Goal: Check status

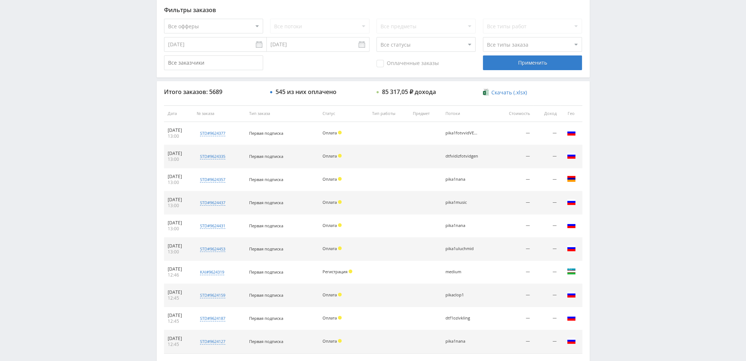
scroll to position [254, 0]
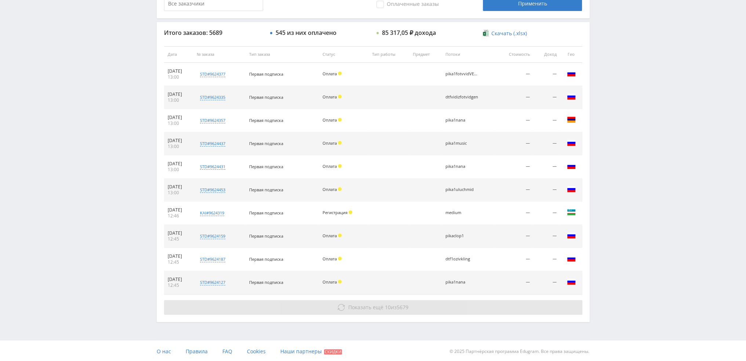
click at [388, 307] on span "10" at bounding box center [388, 306] width 6 height 7
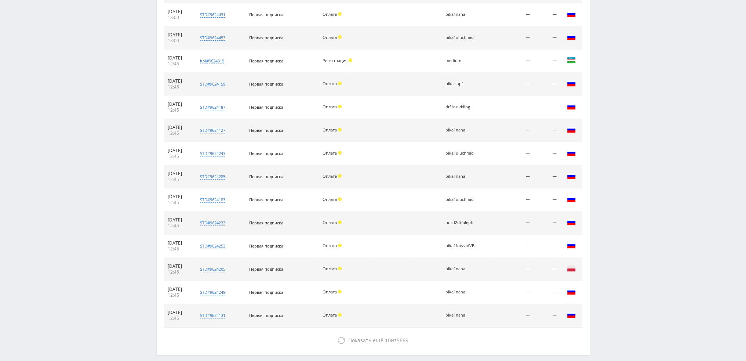
scroll to position [438, 0]
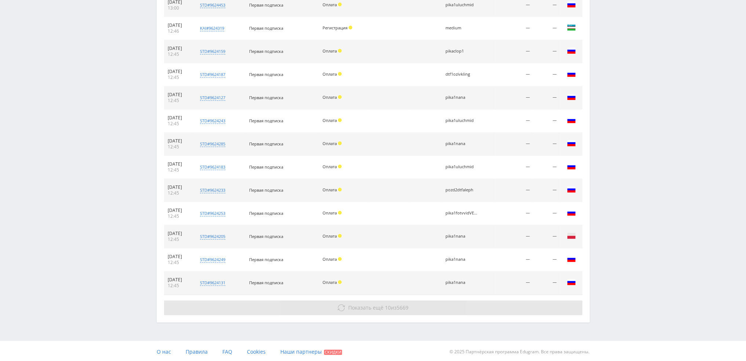
click at [370, 305] on span "Показать ещё" at bounding box center [365, 307] width 35 height 7
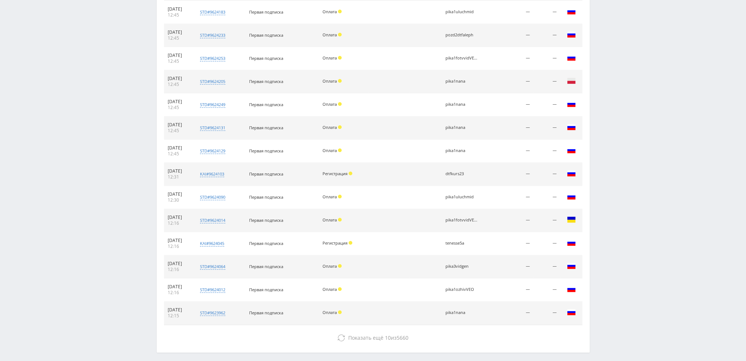
scroll to position [622, 0]
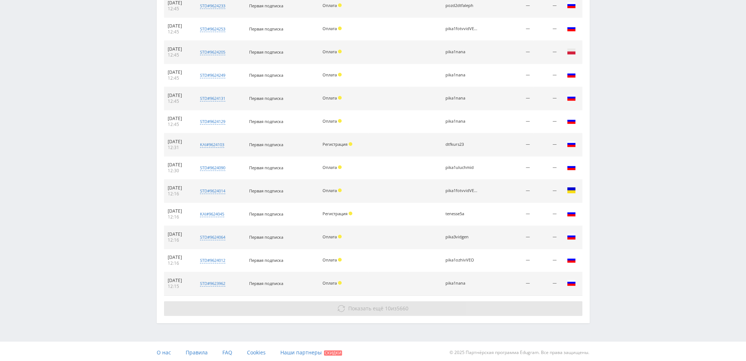
click at [361, 306] on span "Показать ещё" at bounding box center [365, 307] width 35 height 7
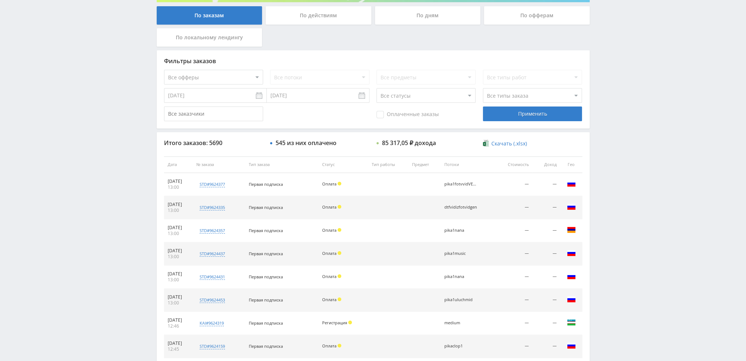
scroll to position [0, 0]
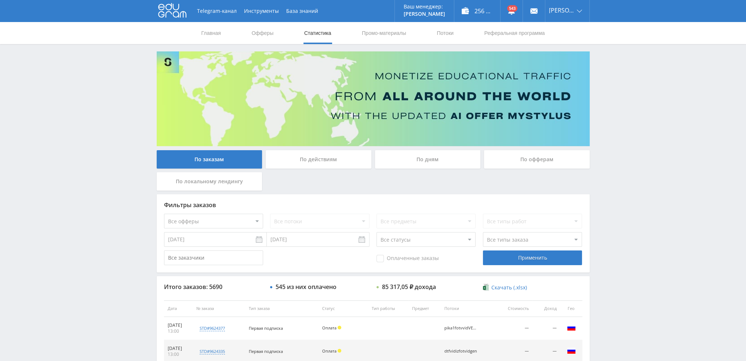
click at [409, 161] on div "По дням" at bounding box center [428, 159] width 106 height 18
click at [0, 0] on input "По дням" at bounding box center [0, 0] width 0 height 0
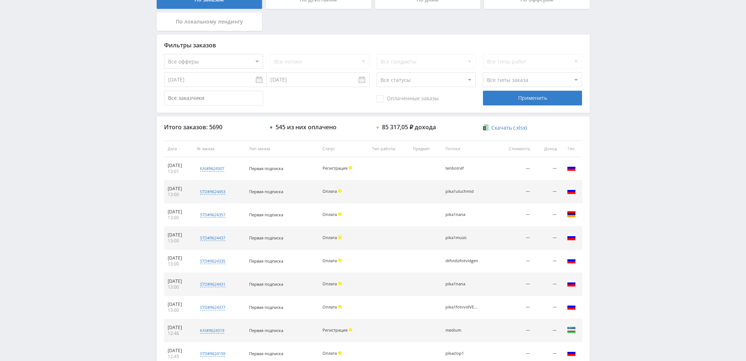
scroll to position [254, 0]
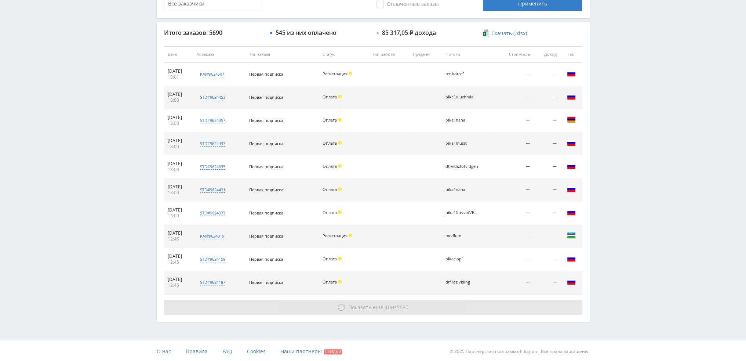
click at [370, 309] on button "Показать ещё 10 из 5680" at bounding box center [373, 307] width 418 height 15
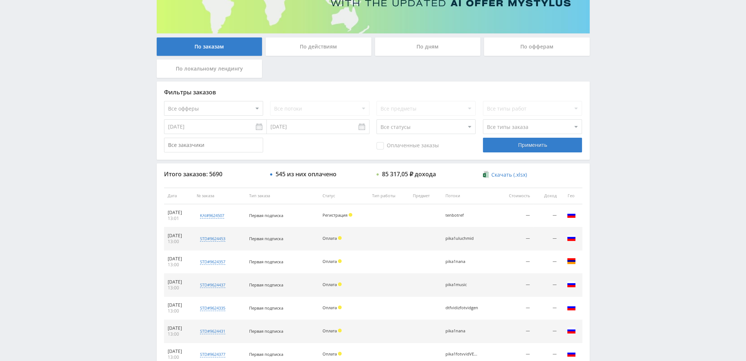
scroll to position [0, 0]
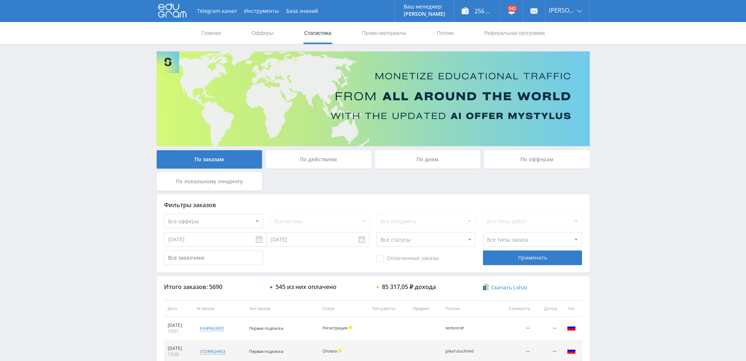
click at [426, 157] on div "По дням" at bounding box center [428, 159] width 106 height 18
click at [0, 0] on input "По дням" at bounding box center [0, 0] width 0 height 0
